Goal: Task Accomplishment & Management: Use online tool/utility

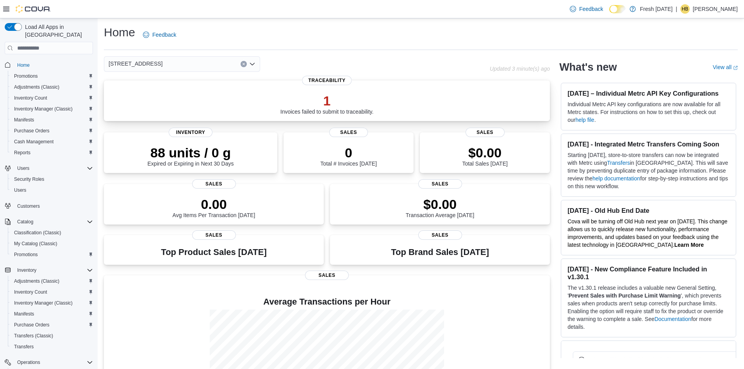
click at [323, 94] on p "1" at bounding box center [326, 101] width 93 height 16
click at [37, 95] on span "Inventory Count" at bounding box center [30, 98] width 33 height 6
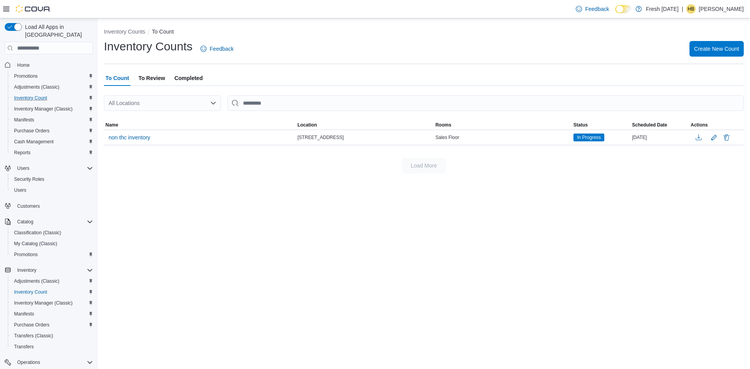
click at [431, 35] on ol "Inventory Counts To Count" at bounding box center [423, 32] width 639 height 9
click at [710, 46] on span "Create New Count" at bounding box center [716, 49] width 45 height 8
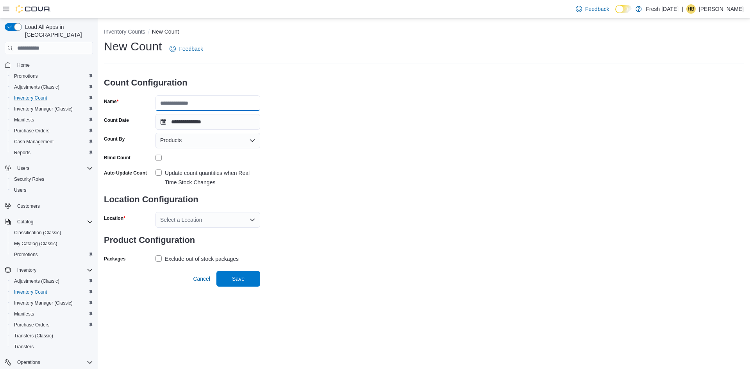
click at [221, 104] on input "Name" at bounding box center [207, 103] width 105 height 16
type input "*********"
click at [186, 221] on div "Select a Location" at bounding box center [207, 220] width 105 height 16
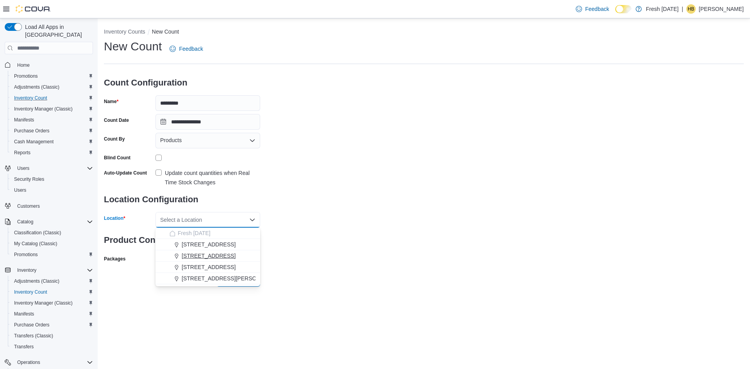
click at [206, 257] on span "[STREET_ADDRESS]" at bounding box center [209, 256] width 54 height 8
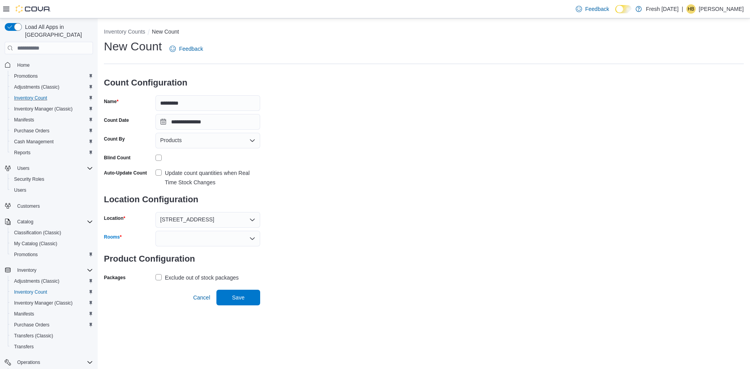
click at [199, 244] on div at bounding box center [207, 239] width 105 height 16
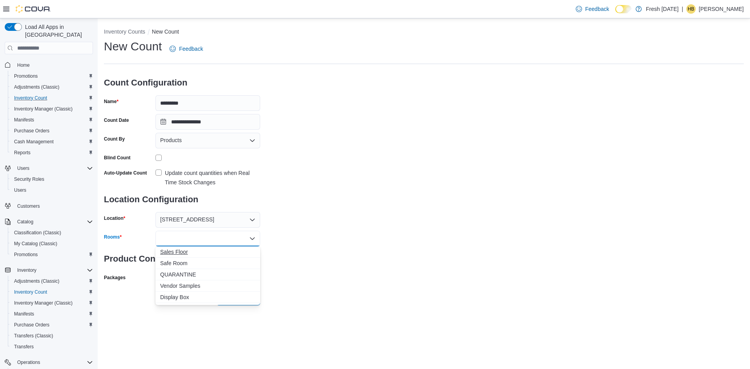
click at [184, 256] on button "Sales Floor" at bounding box center [207, 251] width 105 height 11
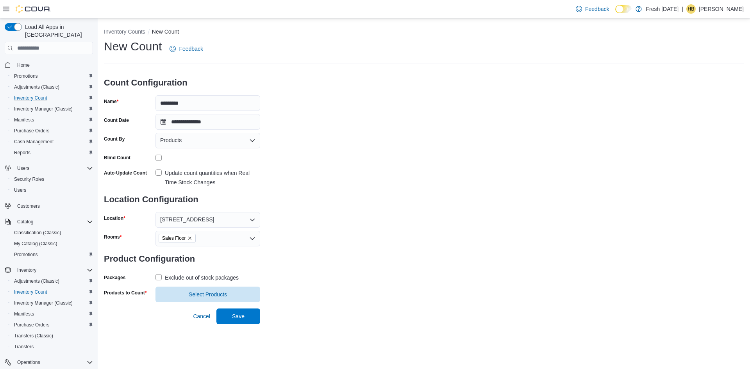
click at [353, 246] on div "**********" at bounding box center [423, 171] width 639 height 264
click at [190, 290] on span "Select Products" at bounding box center [207, 294] width 95 height 16
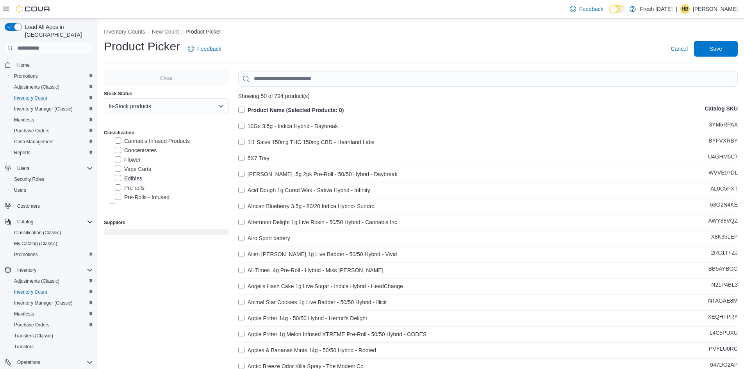
scroll to position [39, 0]
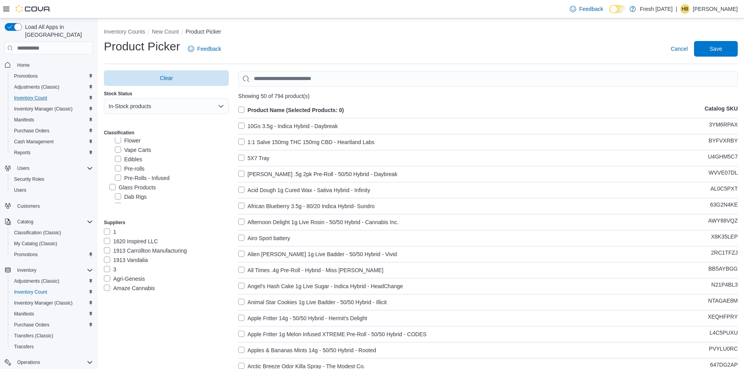
click at [118, 170] on label "Pre-rolls" at bounding box center [130, 168] width 30 height 9
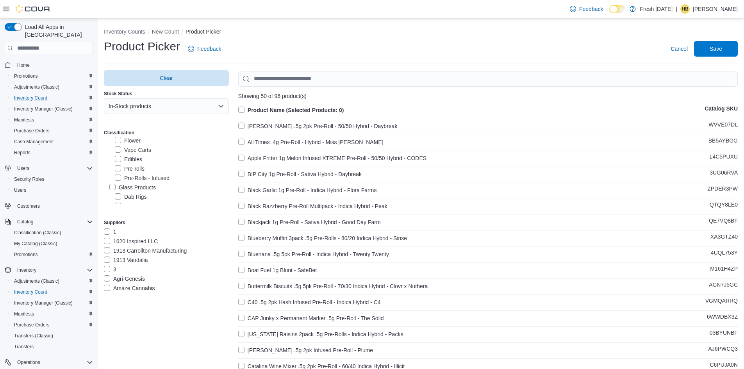
click at [118, 175] on label "Pre-Rolls - Infused" at bounding box center [142, 177] width 55 height 9
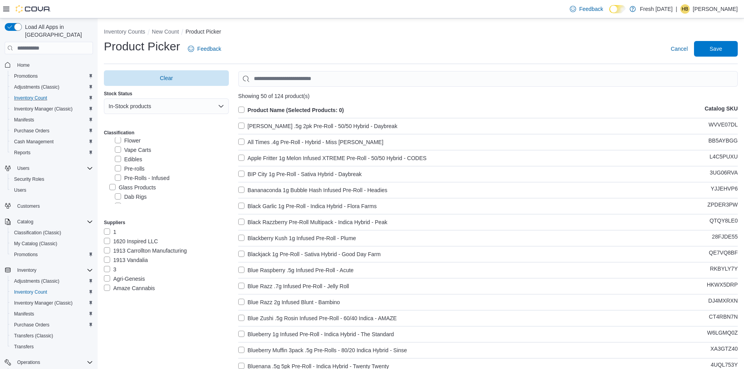
click at [245, 107] on label "Product Name (Selected Products: 0)" at bounding box center [291, 109] width 106 height 9
click at [715, 51] on span "Save" at bounding box center [715, 49] width 34 height 16
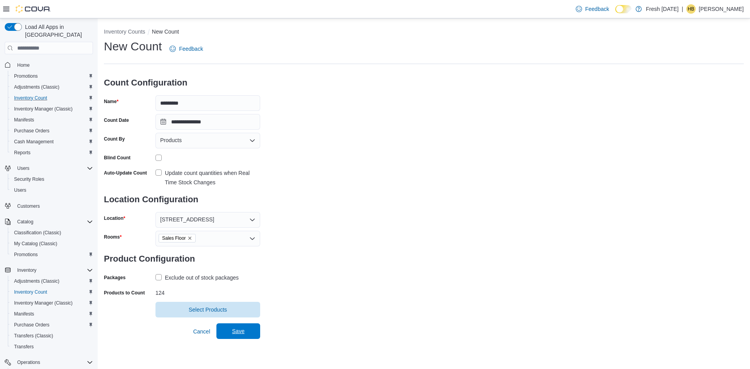
click at [248, 335] on span "Save" at bounding box center [238, 331] width 34 height 16
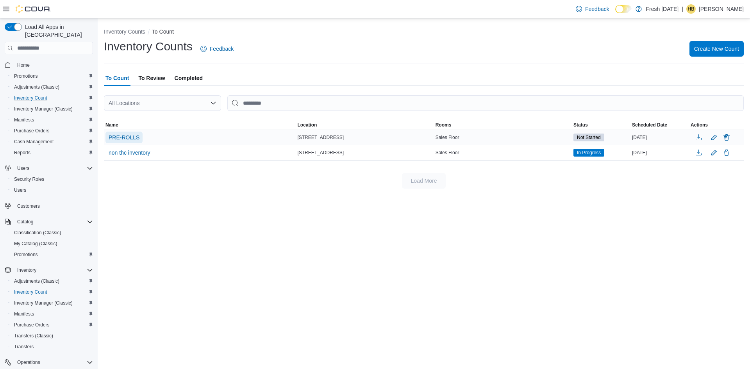
click at [111, 139] on span "PRE-ROLLS" at bounding box center [124, 138] width 31 height 8
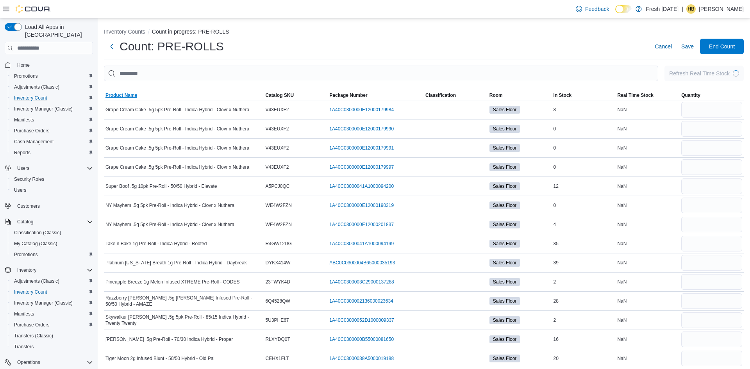
click at [128, 94] on span "Product Name" at bounding box center [121, 95] width 32 height 6
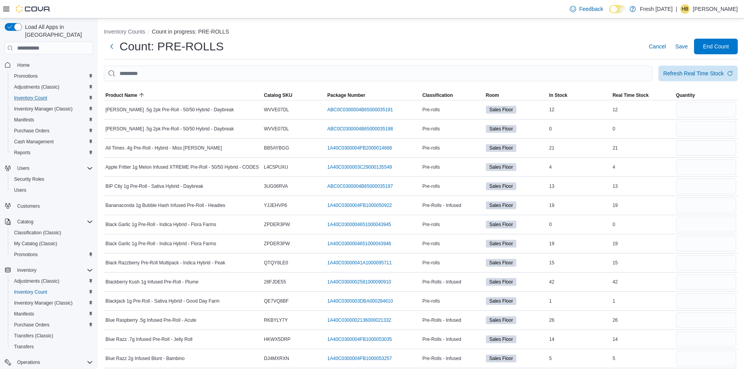
click at [390, 34] on ol "Inventory Counts Count in progress: PRE-ROLLS" at bounding box center [421, 32] width 634 height 9
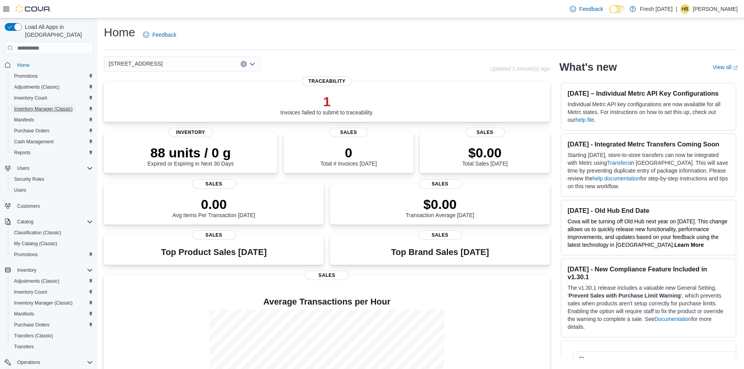
click at [42, 106] on span "Inventory Manager (Classic)" at bounding box center [43, 109] width 59 height 6
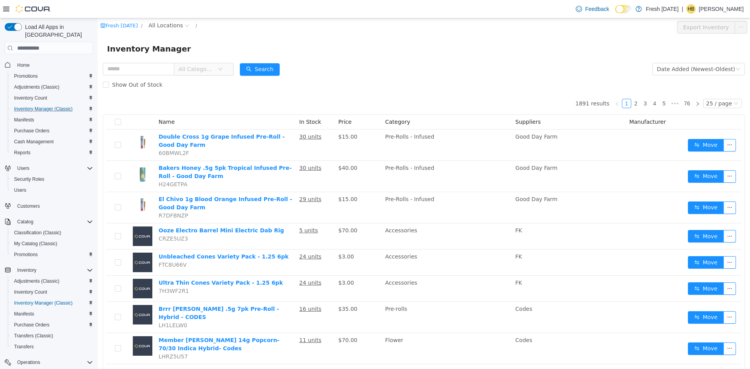
click at [155, 28] on span "All Locations" at bounding box center [165, 25] width 34 height 9
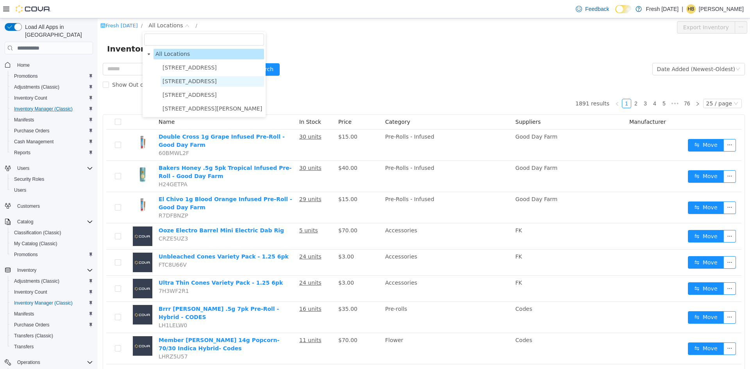
drag, startPoint x: 169, startPoint y: 78, endPoint x: 227, endPoint y: 19, distance: 82.8
click at [169, 78] on span "[STREET_ADDRESS]" at bounding box center [189, 81] width 54 height 6
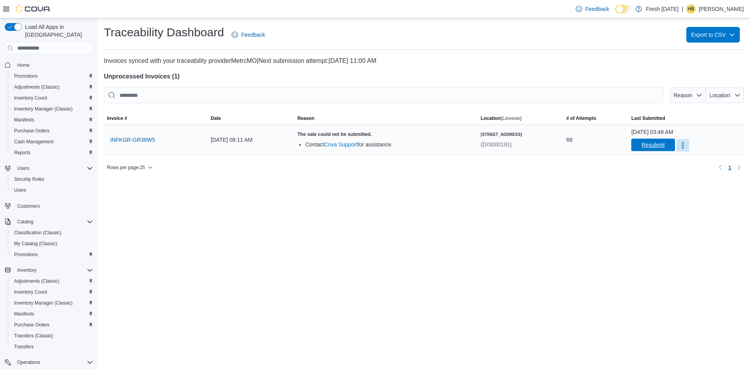
click at [652, 149] on span "Resubmit" at bounding box center [653, 145] width 34 height 12
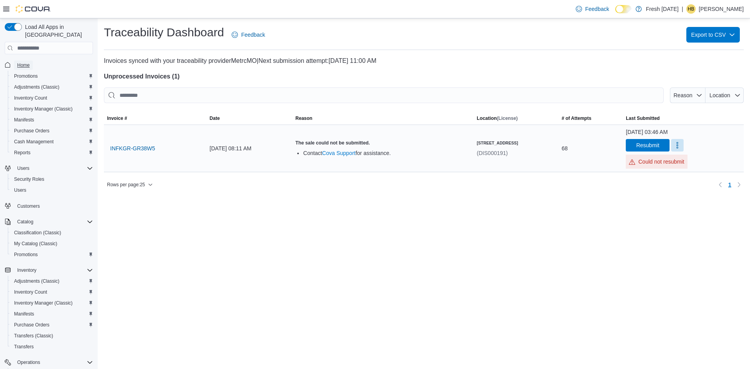
click at [28, 62] on span "Home" at bounding box center [23, 65] width 12 height 6
